Goal: Information Seeking & Learning: Learn about a topic

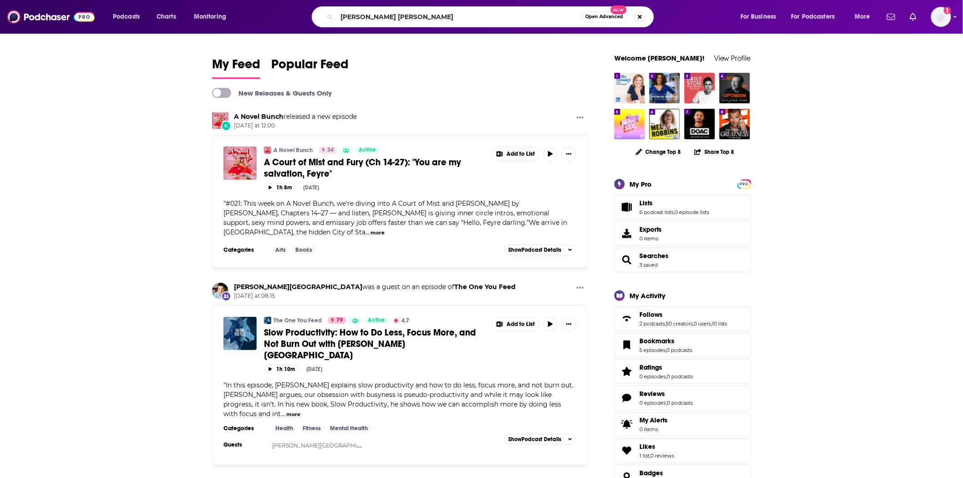
type input "[PERSON_NAME] [PERSON_NAME]"
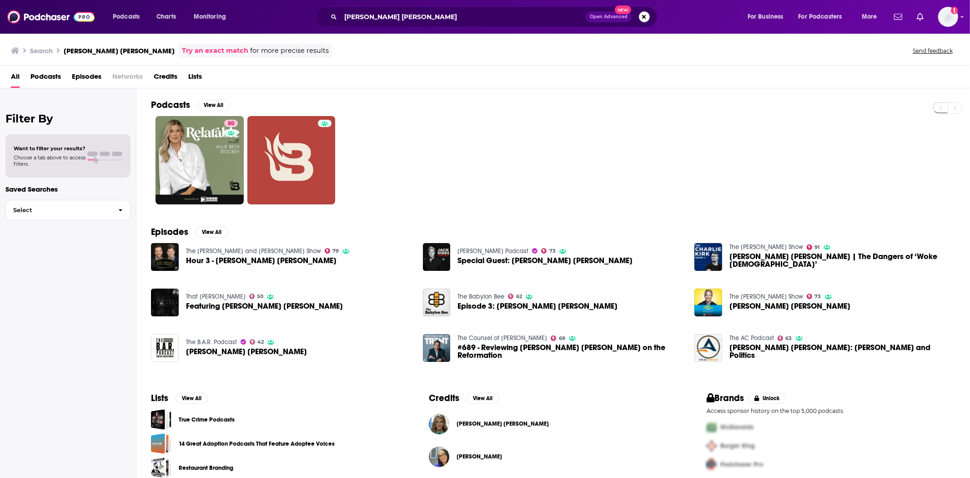
click at [484, 424] on span "Allie Beth Stuckey" at bounding box center [503, 423] width 92 height 7
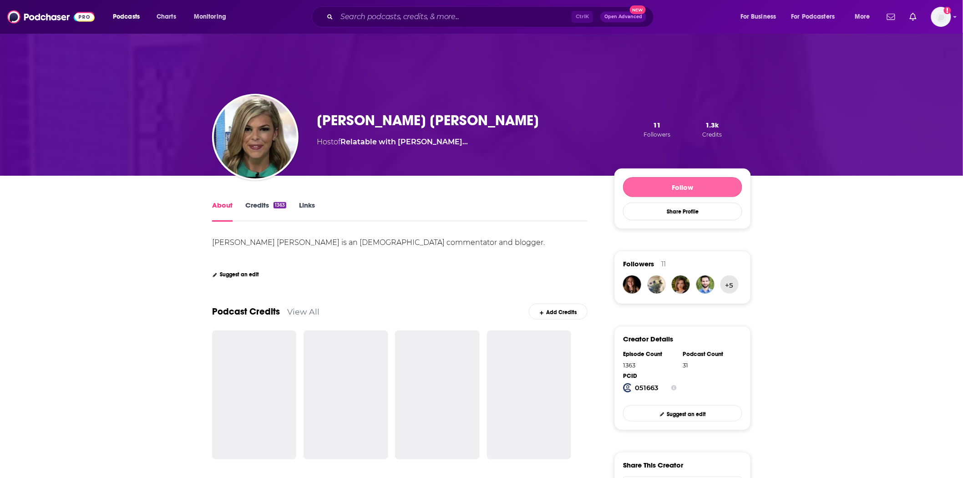
click at [681, 187] on button "Follow" at bounding box center [682, 187] width 119 height 20
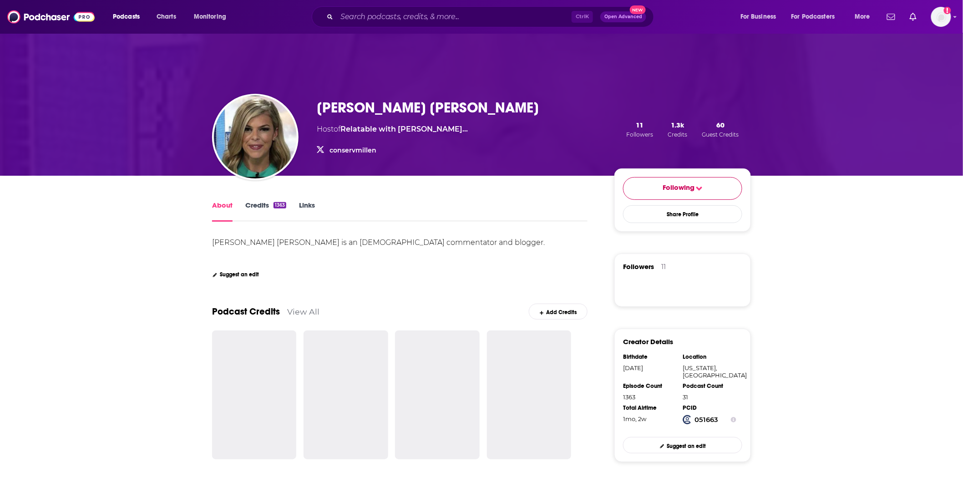
scroll to position [202, 0]
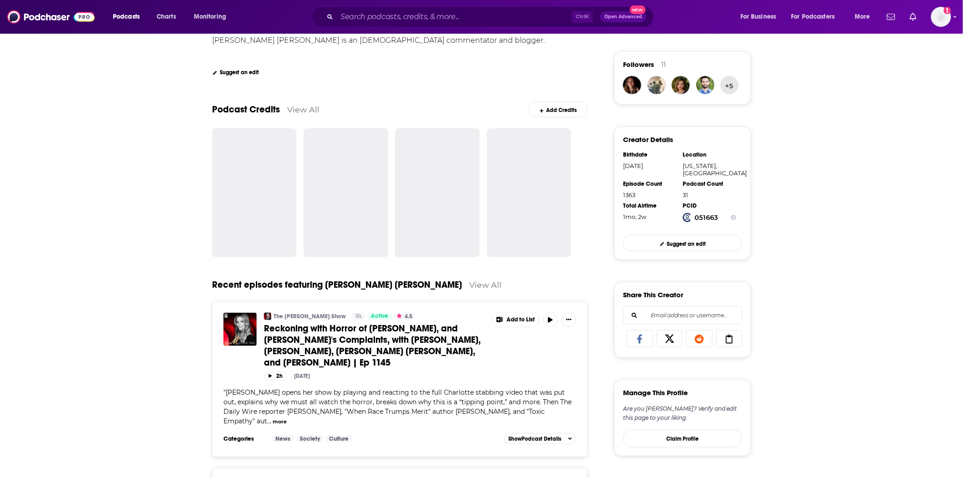
click at [403, 346] on span "Reckoning with Horror of Charlotte Stabbing, and Kamala's Complaints, with Mega…" at bounding box center [372, 345] width 217 height 45
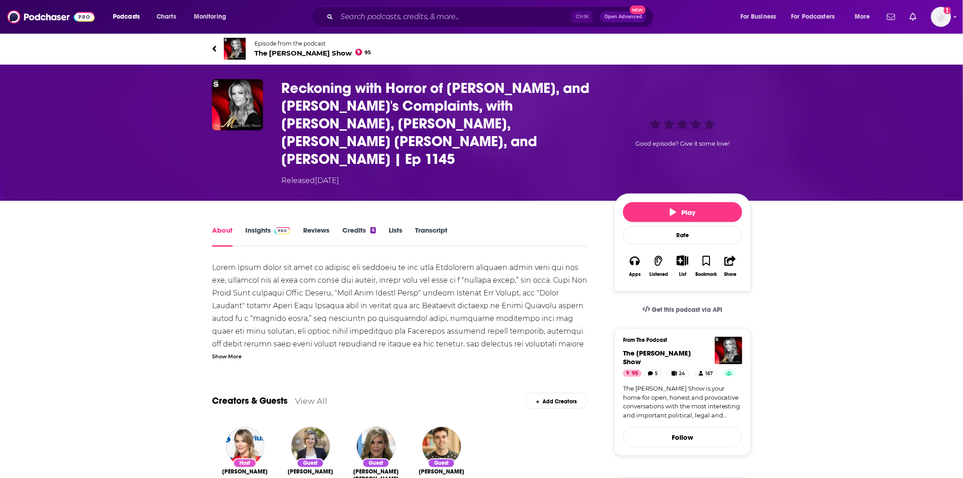
click at [294, 55] on span "The Megyn Kelly Show 95" at bounding box center [312, 53] width 117 height 9
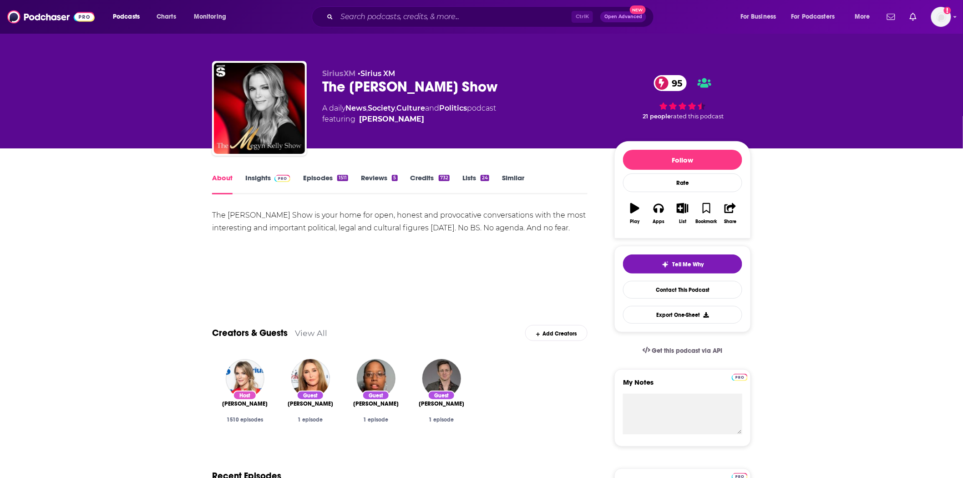
click at [284, 174] on span at bounding box center [282, 177] width 16 height 9
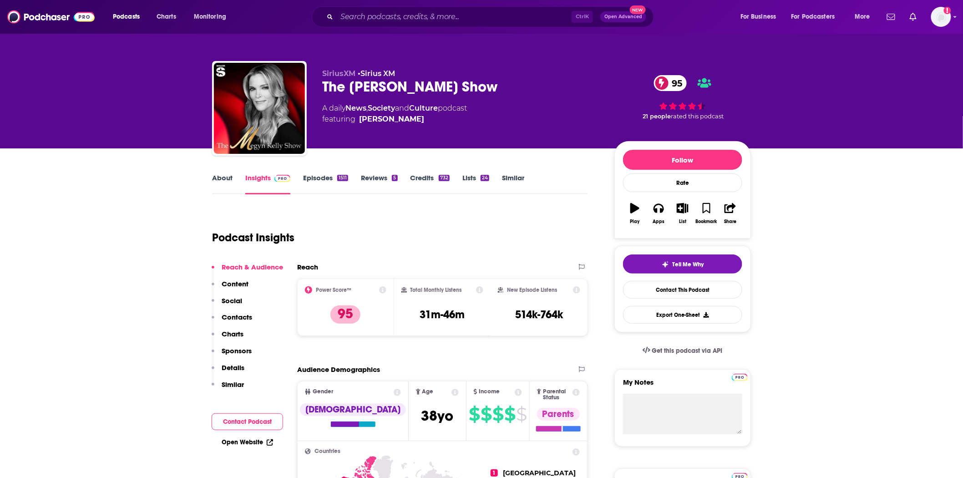
drag, startPoint x: 447, startPoint y: 313, endPoint x: 389, endPoint y: 313, distance: 58.2
click at [389, 313] on div "Power Score™ 95 Total Monthly Listens 31m-46m New Episode Listens 514k-764k" at bounding box center [442, 306] width 290 height 57
click at [462, 342] on div "Reach Power Score™ 95 Total Monthly Listens 31m-46m New Episode Listens 514k-76…" at bounding box center [442, 302] width 290 height 81
drag, startPoint x: 469, startPoint y: 315, endPoint x: 414, endPoint y: 320, distance: 54.8
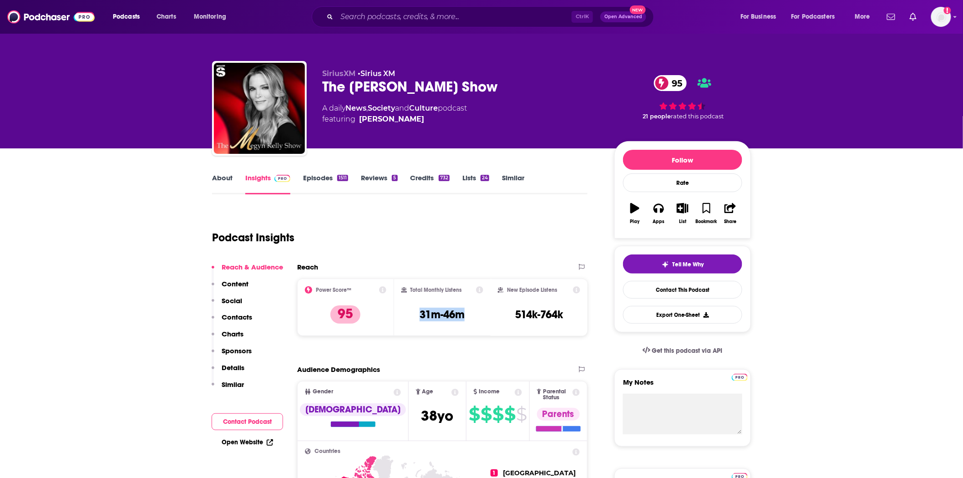
click at [414, 320] on div "Total Monthly Listens 31m-46m" at bounding box center [442, 307] width 82 height 42
copy h3 "31m-46m"
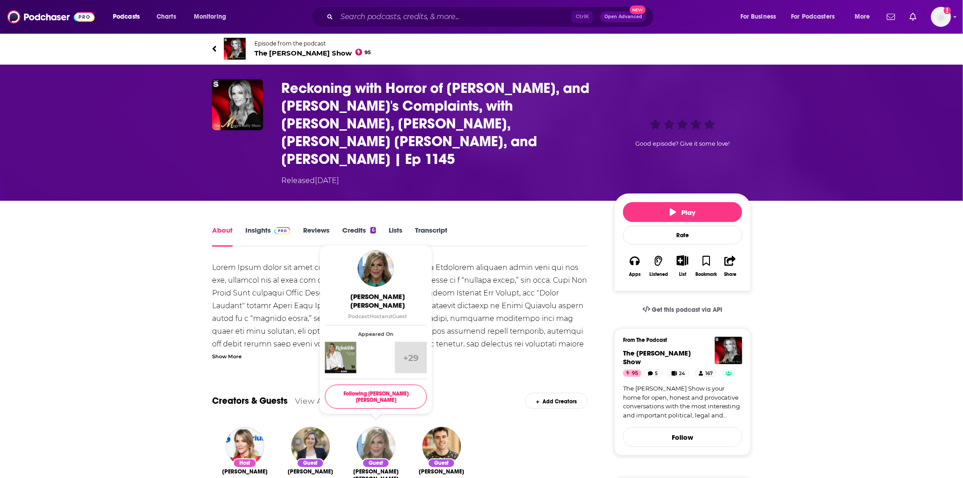
click at [373, 427] on img "Allie Beth Stuckey" at bounding box center [376, 446] width 39 height 39
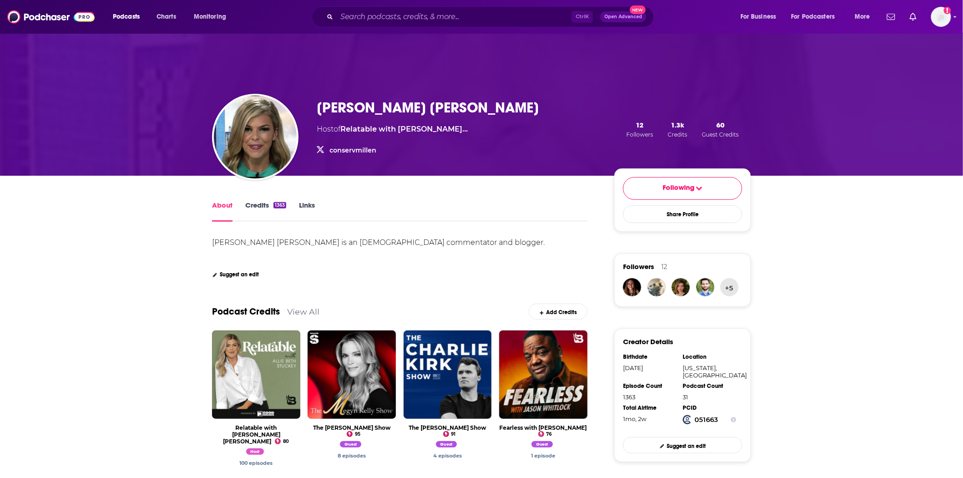
scroll to position [151, 0]
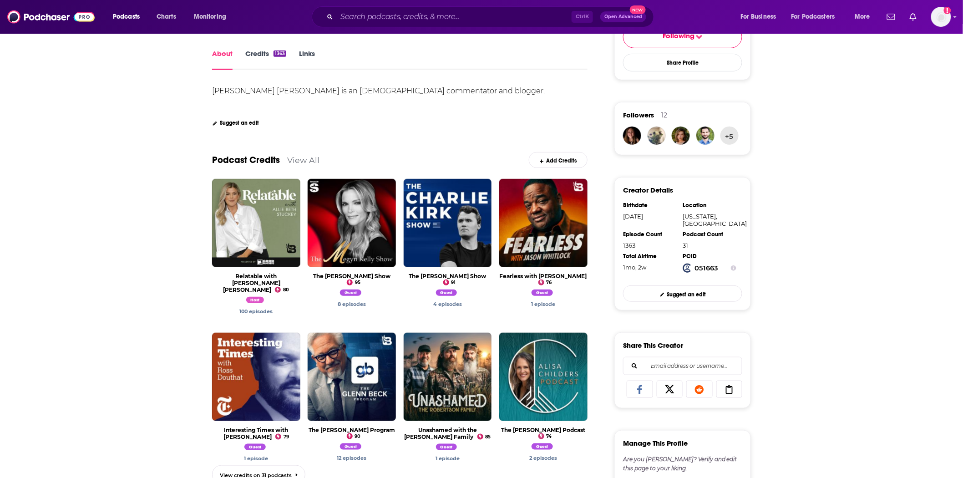
click at [270, 54] on link "Credits 1363" at bounding box center [265, 59] width 41 height 21
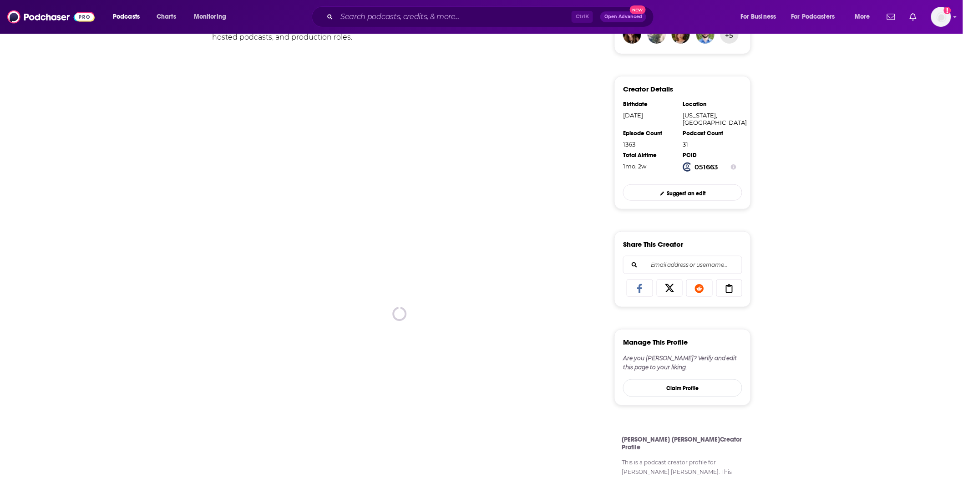
scroll to position [151, 0]
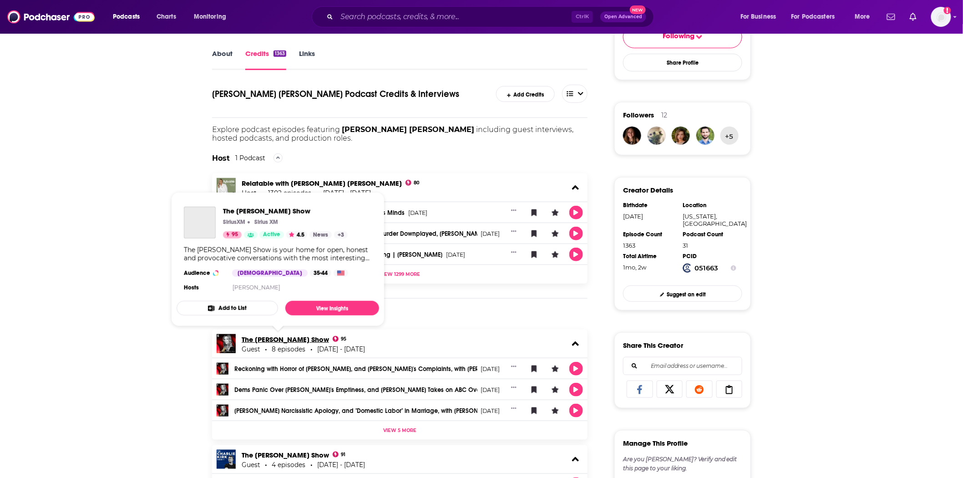
click at [292, 338] on link "The Megyn Kelly Show" at bounding box center [285, 339] width 87 height 9
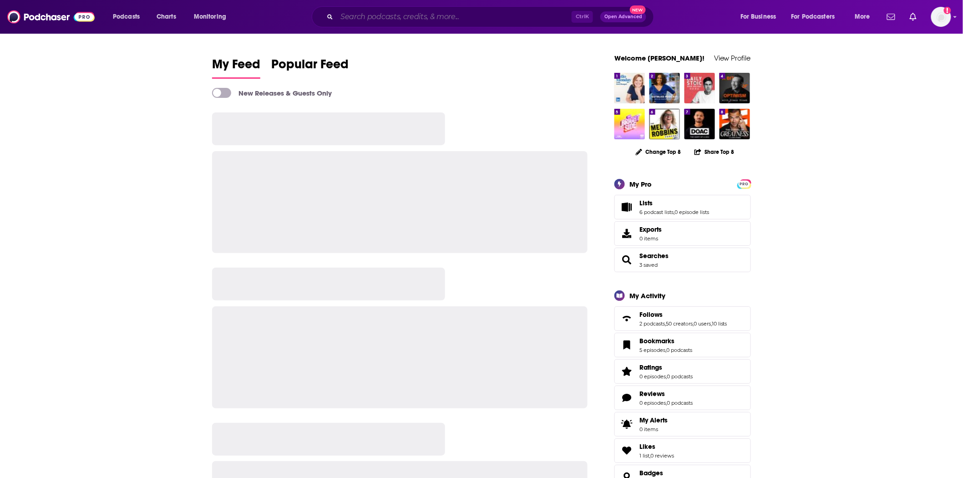
click at [407, 12] on input "Search podcasts, credits, & more..." at bounding box center [454, 17] width 235 height 15
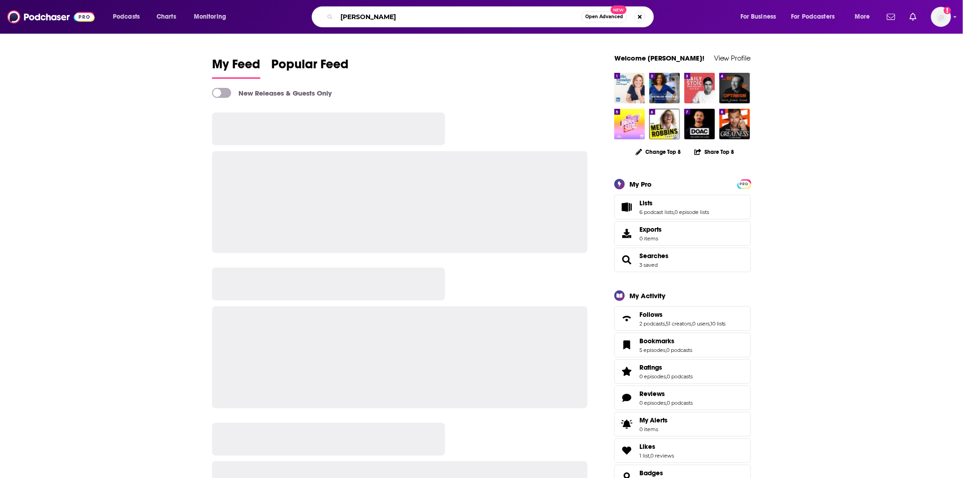
type input "[PERSON_NAME]"
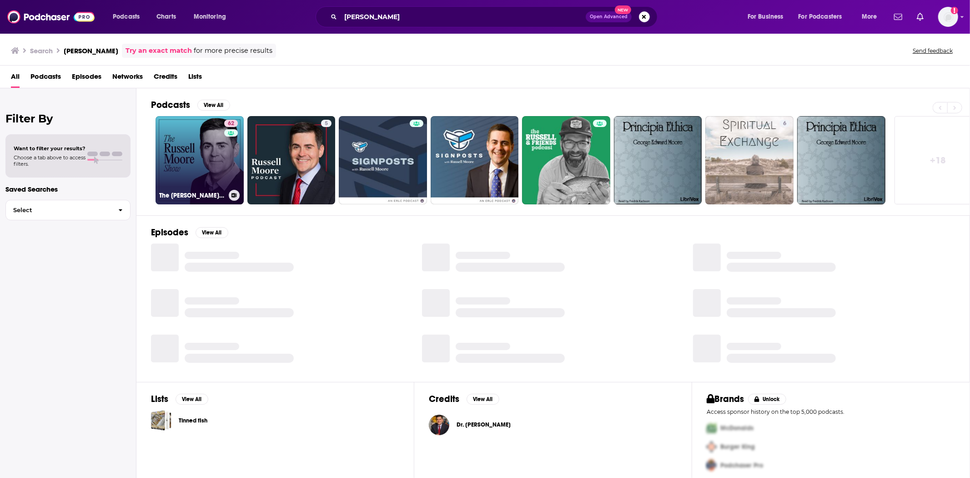
click at [198, 182] on link "62 The [PERSON_NAME] Show" at bounding box center [200, 160] width 88 height 88
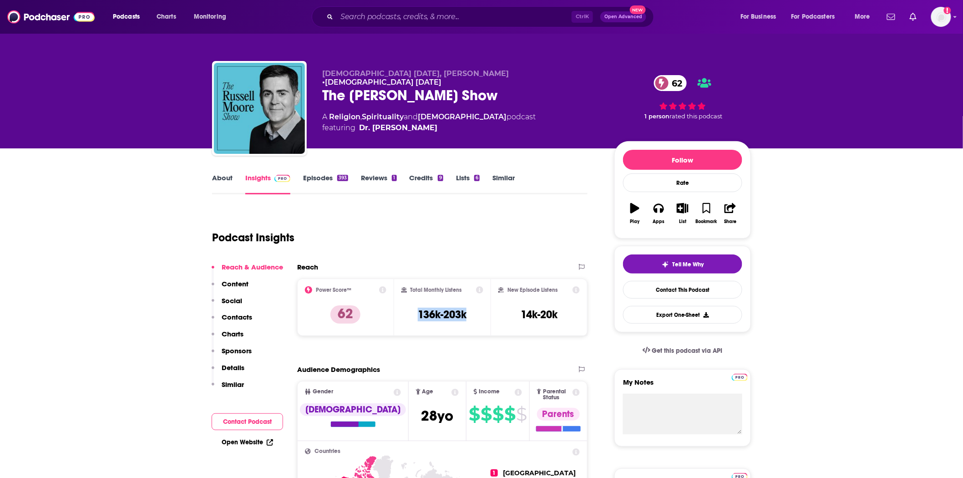
drag, startPoint x: 480, startPoint y: 315, endPoint x: 407, endPoint y: 319, distance: 73.4
click at [407, 319] on div "Total Monthly Listens 136k-203k" at bounding box center [442, 307] width 82 height 42
copy h3 "136k-203k"
click at [368, 17] on input "Search podcasts, credits, & more..." at bounding box center [454, 17] width 235 height 15
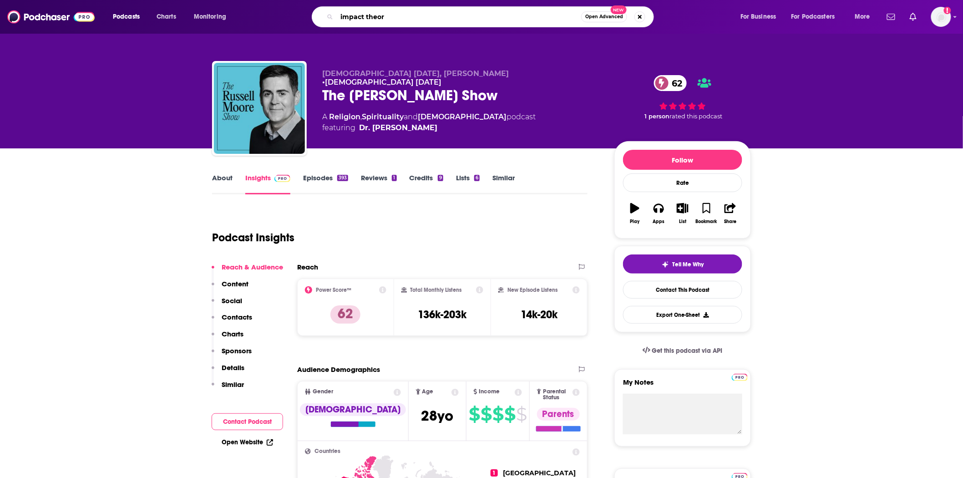
type input "impact theory"
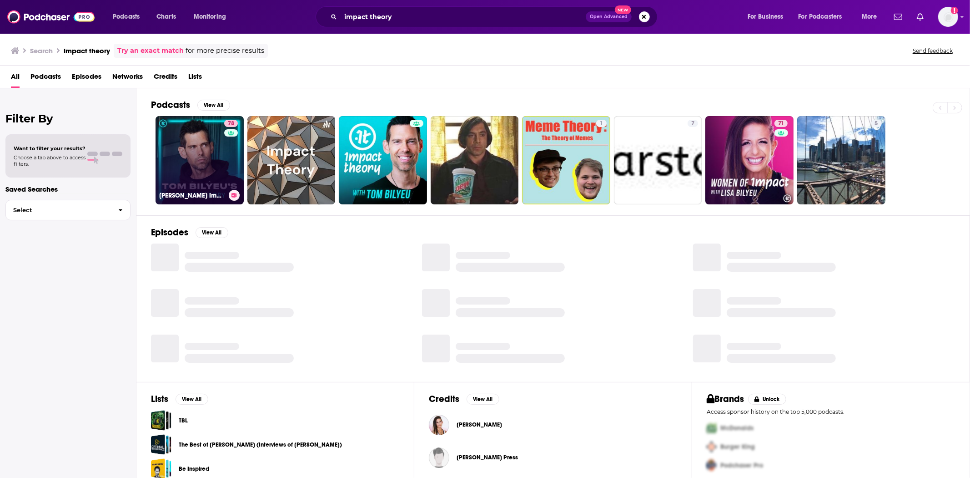
click at [212, 166] on link "78 [PERSON_NAME] Impact Theory" at bounding box center [200, 160] width 88 height 88
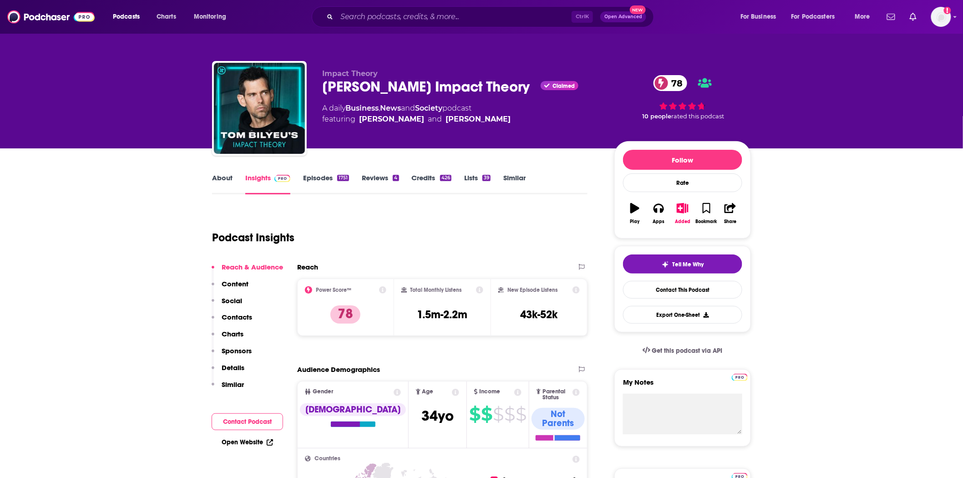
click at [328, 177] on link "Episodes 1751" at bounding box center [326, 183] width 46 height 21
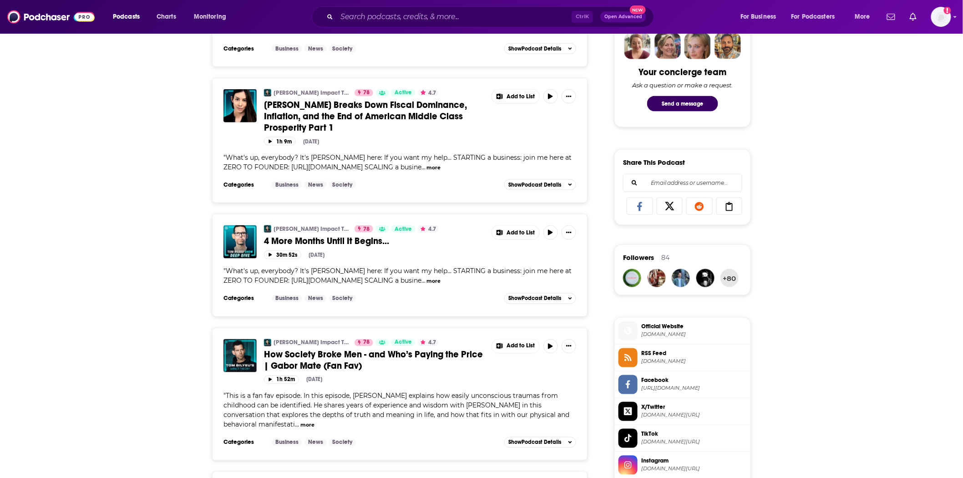
scroll to position [556, 0]
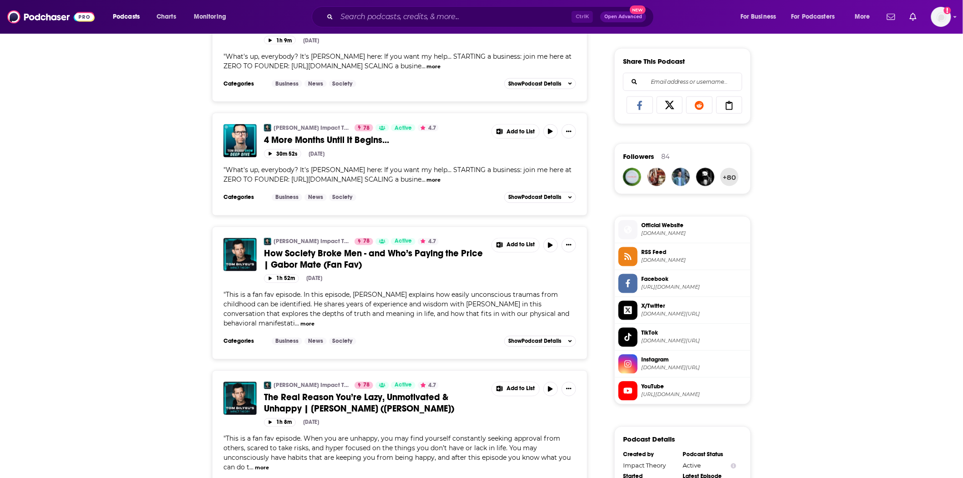
click at [330, 271] on span "How Society Broke Men - and Who’s Paying the Price | Gabor Mate (Fan Fav)" at bounding box center [373, 259] width 219 height 23
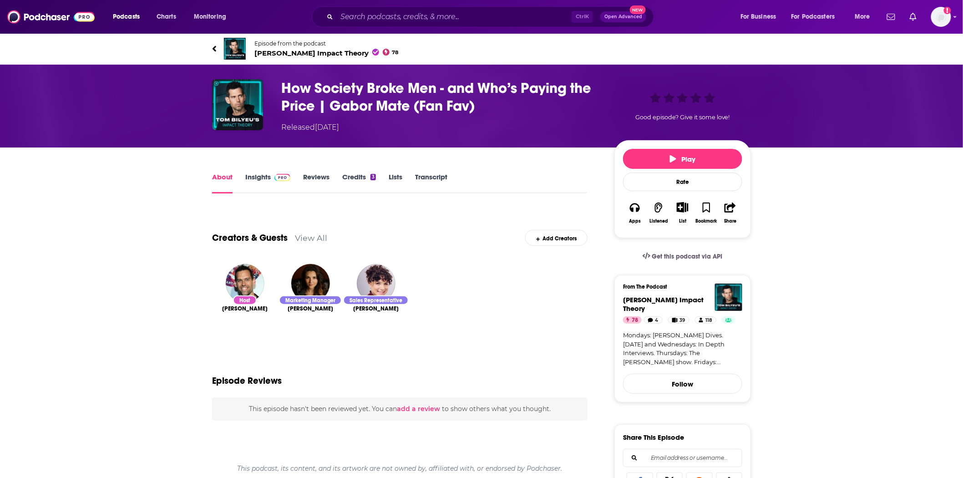
click at [435, 178] on link "Transcript" at bounding box center [431, 182] width 32 height 21
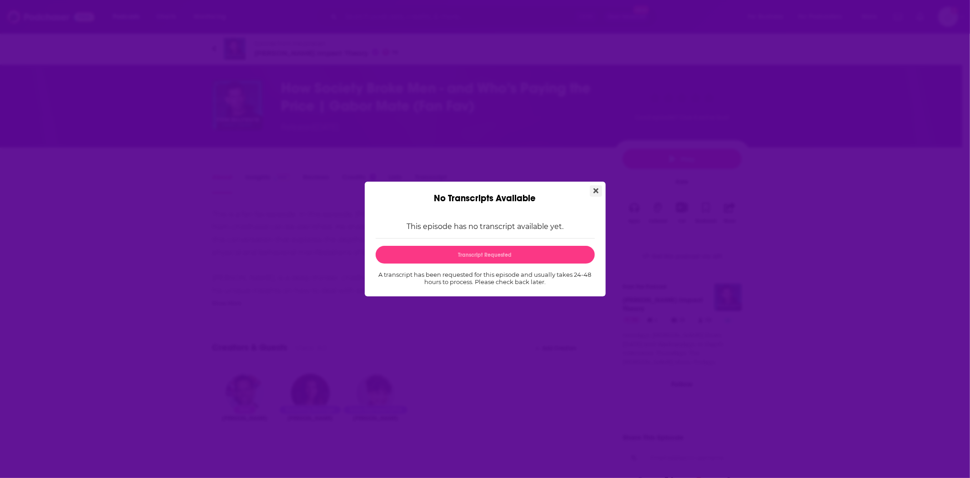
click at [594, 189] on icon "Close" at bounding box center [596, 190] width 5 height 5
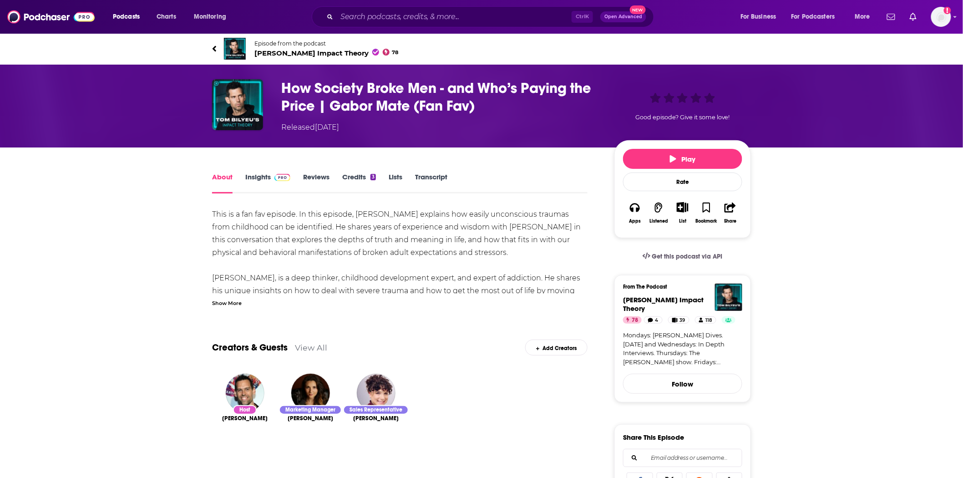
click at [438, 175] on link "Transcript" at bounding box center [431, 182] width 32 height 21
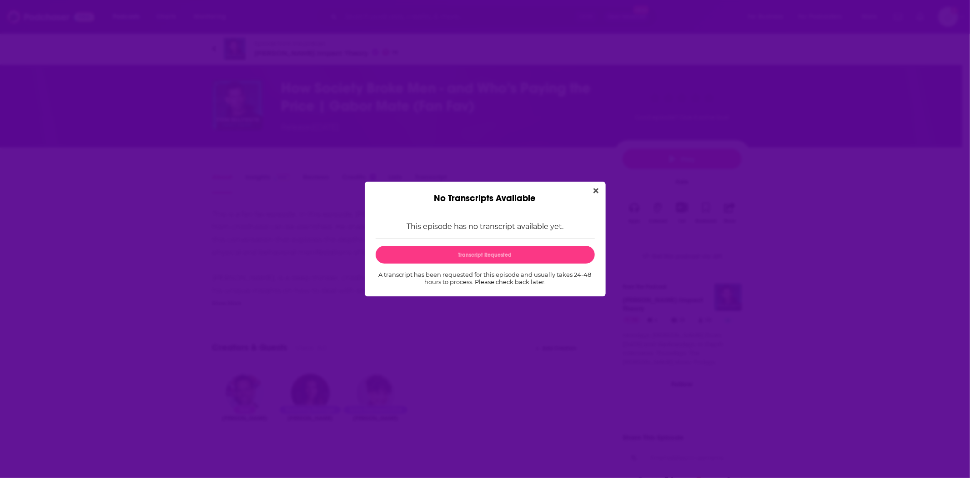
click at [457, 129] on div "No Transcripts Available This episode has no transcript available yet. Transcri…" at bounding box center [485, 239] width 970 height 478
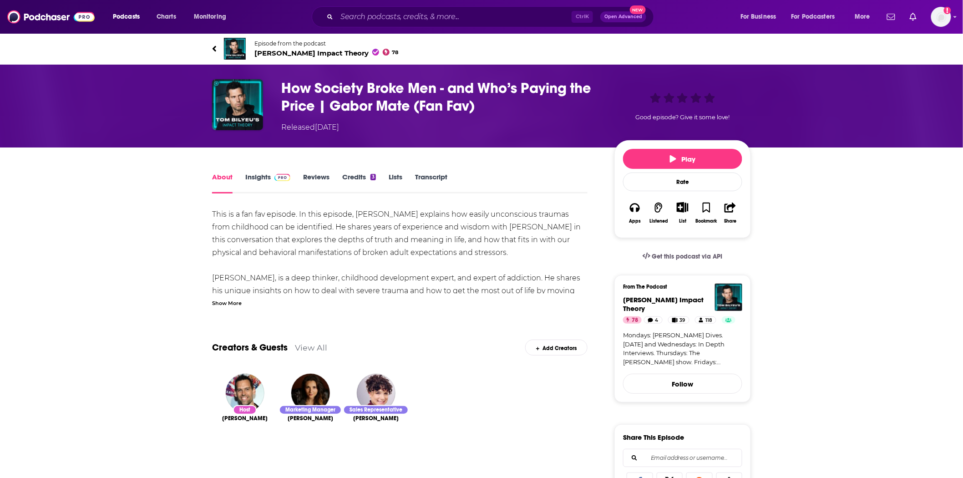
click at [233, 303] on div "Show More" at bounding box center [227, 302] width 30 height 9
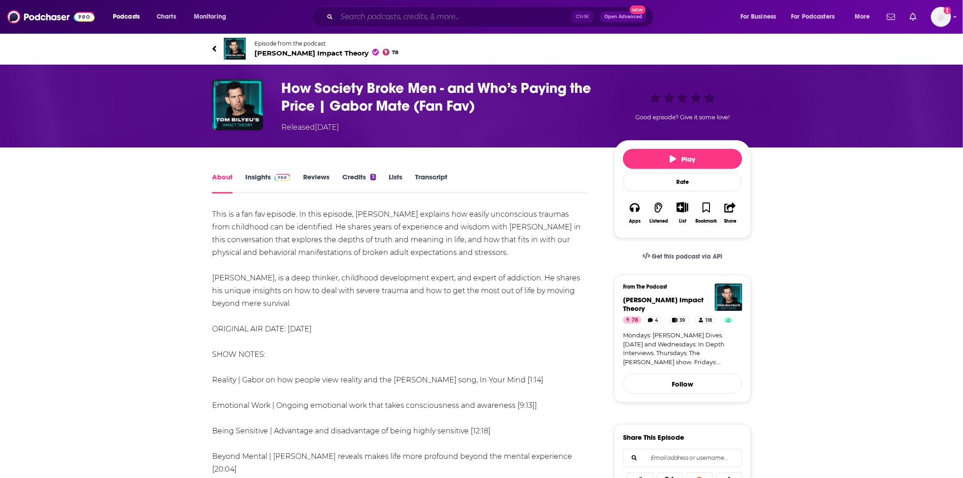
click at [410, 18] on input "Search podcasts, credits, & more..." at bounding box center [454, 17] width 235 height 15
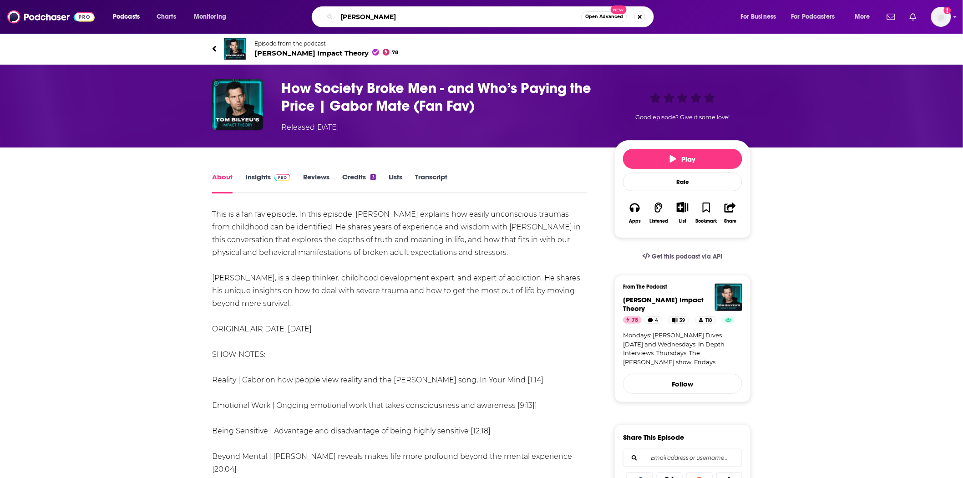
type input "[PERSON_NAME]"
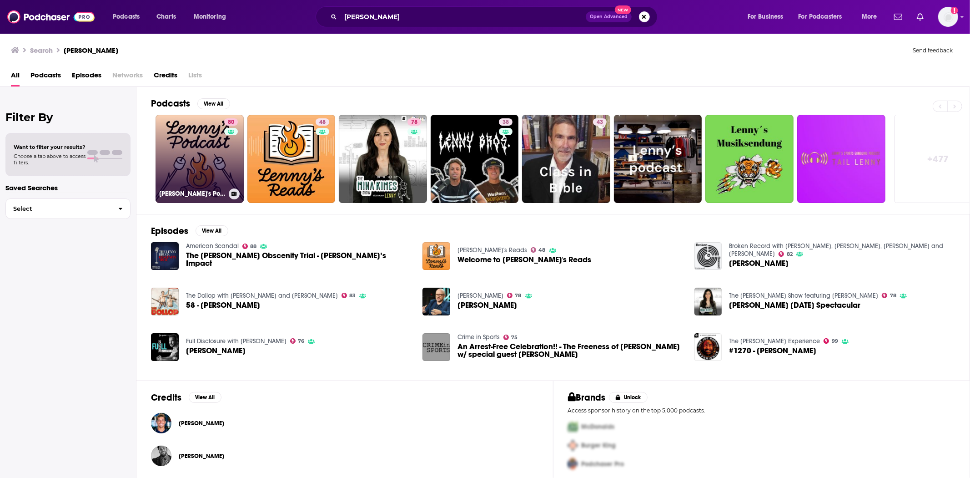
click at [217, 140] on link "80 [PERSON_NAME]'s Podcast: Product | Career | Growth" at bounding box center [200, 159] width 88 height 88
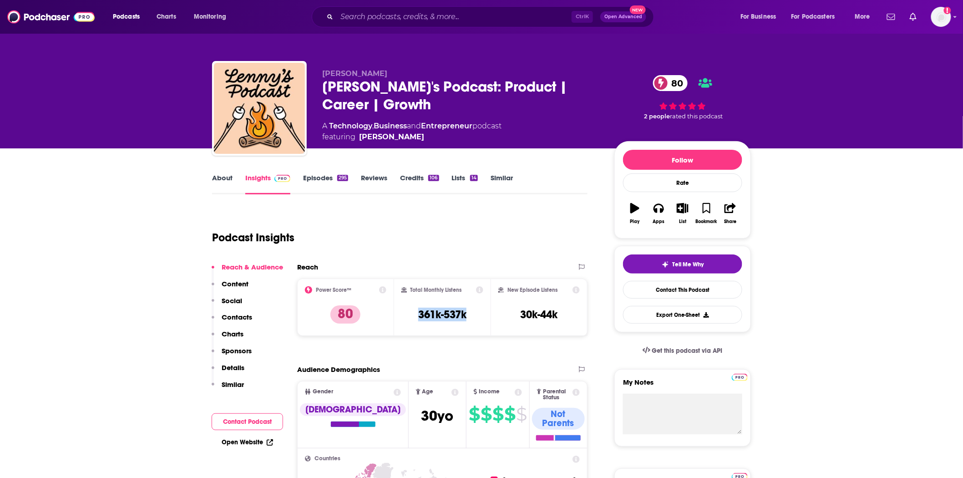
drag, startPoint x: 471, startPoint y: 316, endPoint x: 412, endPoint y: 318, distance: 59.2
click at [412, 318] on div "Total Monthly Listens 361k-537k" at bounding box center [442, 307] width 82 height 42
copy h3 "361k-537k"
